Goal: Navigation & Orientation: Find specific page/section

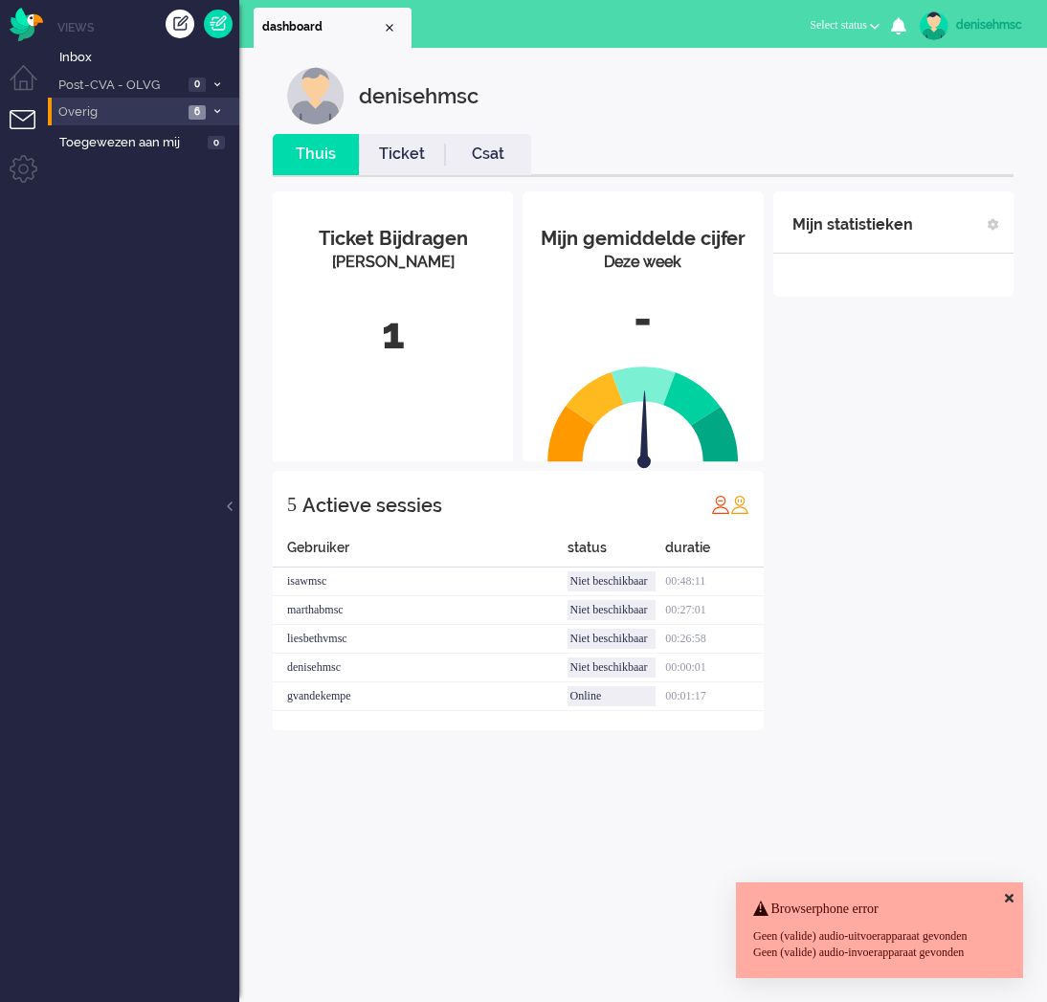
click at [164, 113] on span "Overig" at bounding box center [118, 112] width 127 height 18
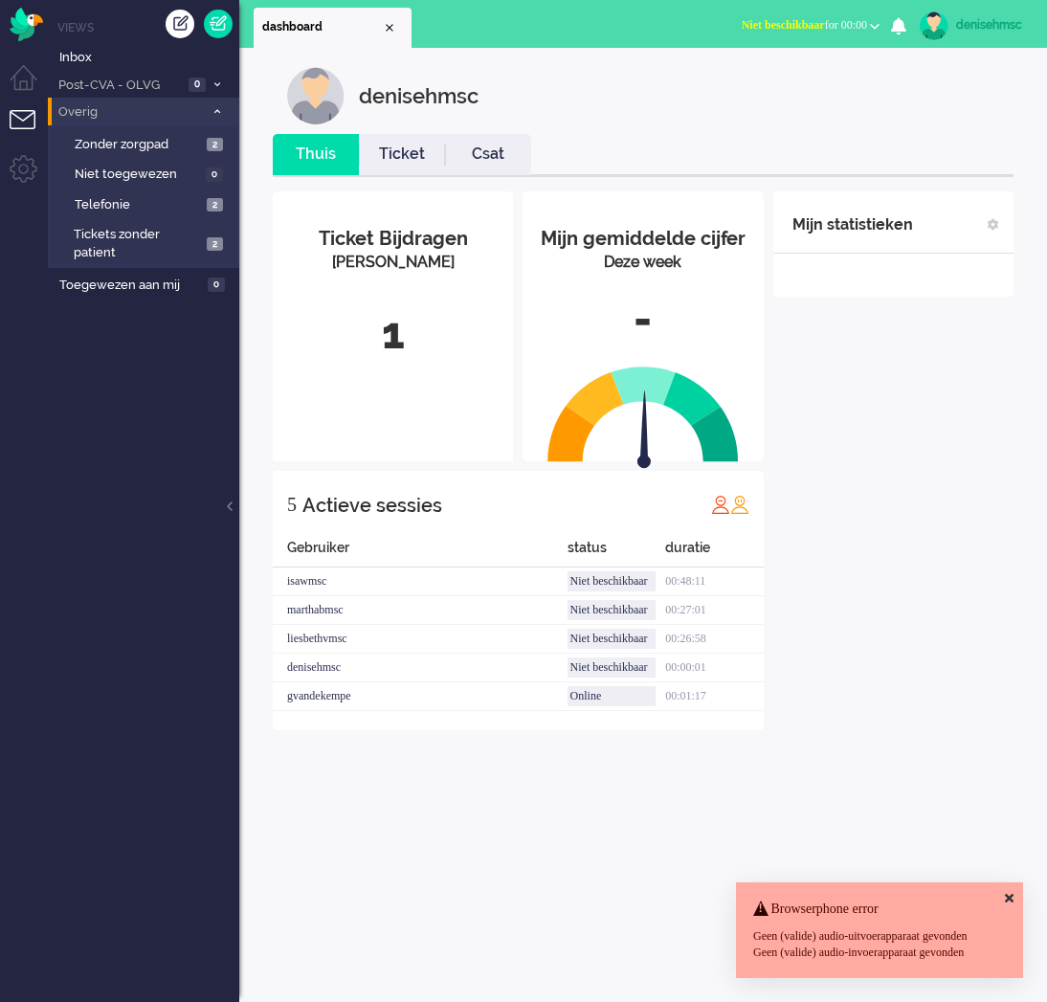
click at [196, 107] on span "Overig" at bounding box center [129, 112] width 148 height 18
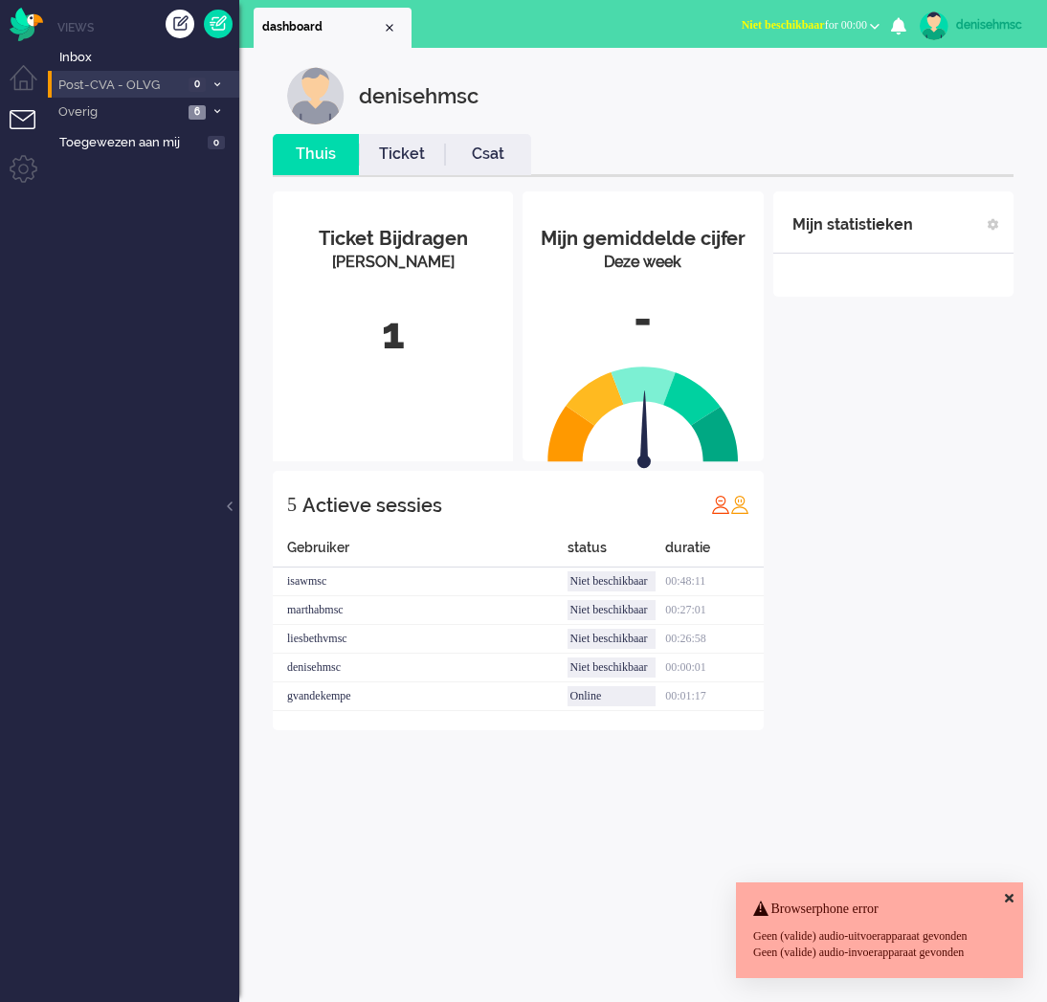
click at [209, 89] on li "Post-CVA - OLVG 0" at bounding box center [143, 85] width 191 height 28
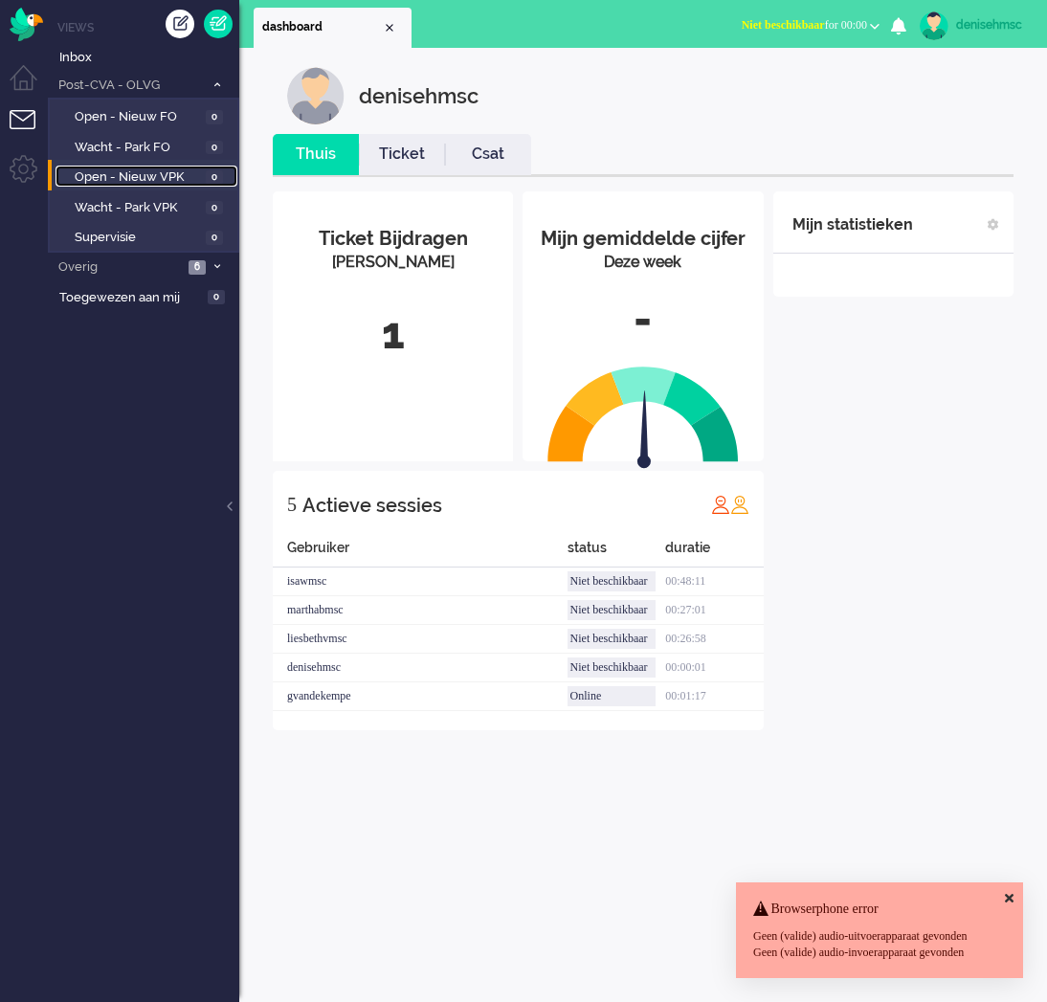
click at [203, 168] on link "Open - Nieuw VPK 0" at bounding box center [146, 175] width 182 height 21
